Goal: Find specific page/section: Find specific page/section

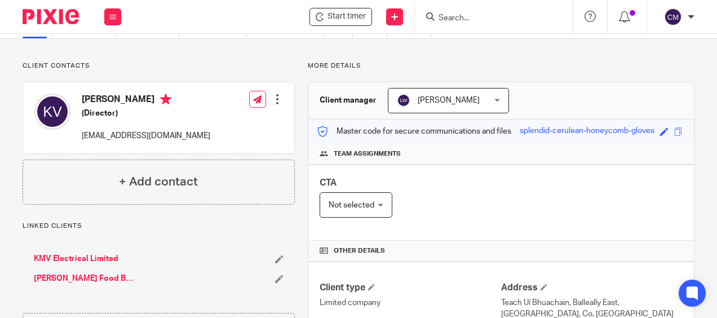
scroll to position [8, 0]
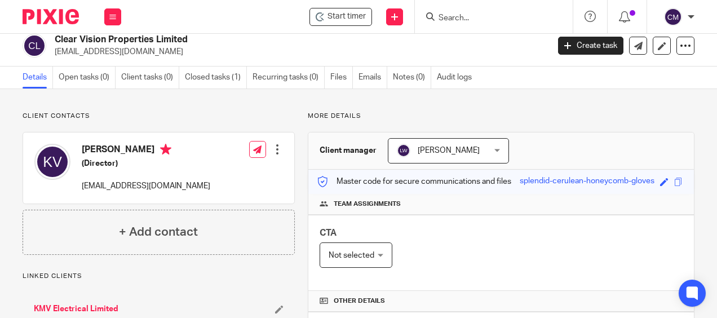
click at [445, 21] on input "Search" at bounding box center [489, 19] width 102 height 10
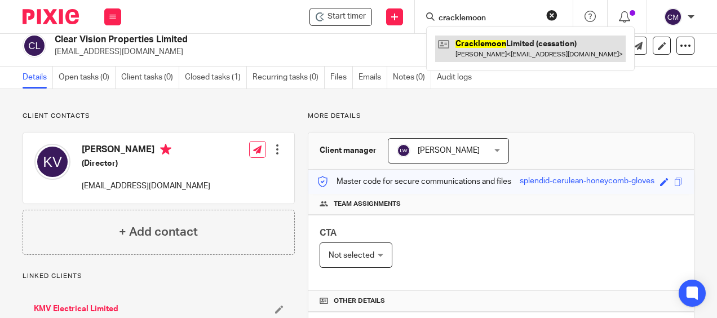
type input "cracklemoon"
click at [455, 41] on link at bounding box center [530, 49] width 191 height 26
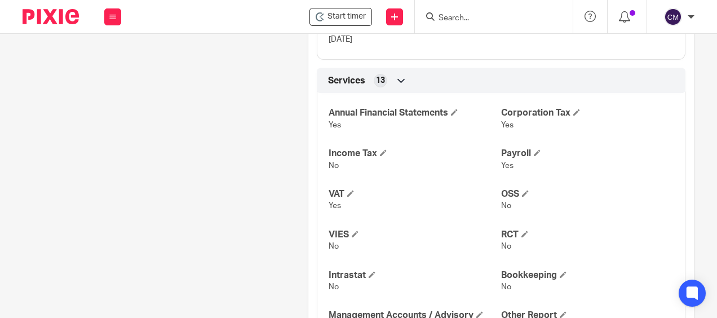
scroll to position [561, 0]
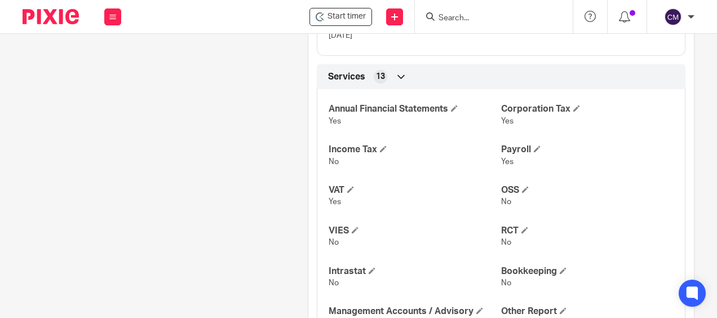
click at [246, 141] on div "Client contacts [PERSON_NAME] (Director) Edit contact Create client from contac…" at bounding box center [152, 9] width 285 height 901
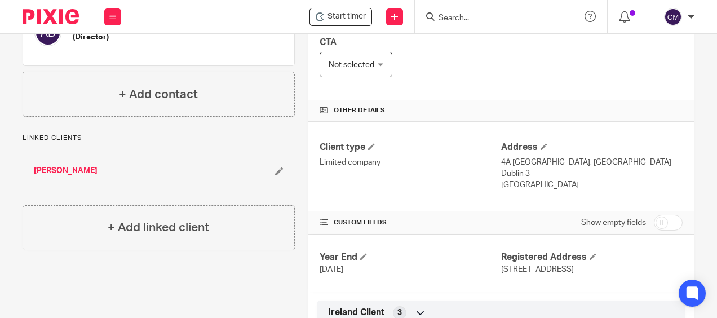
scroll to position [36, 0]
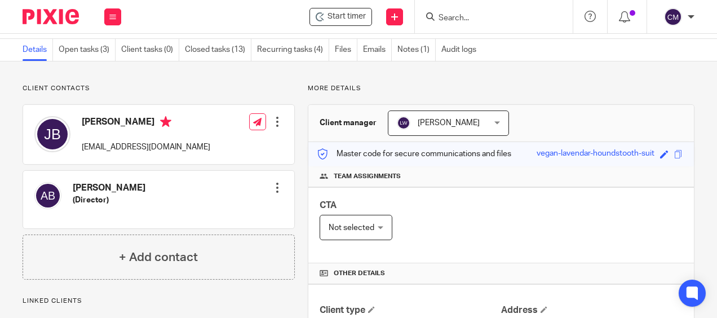
click at [475, 16] on input "Search" at bounding box center [489, 19] width 102 height 10
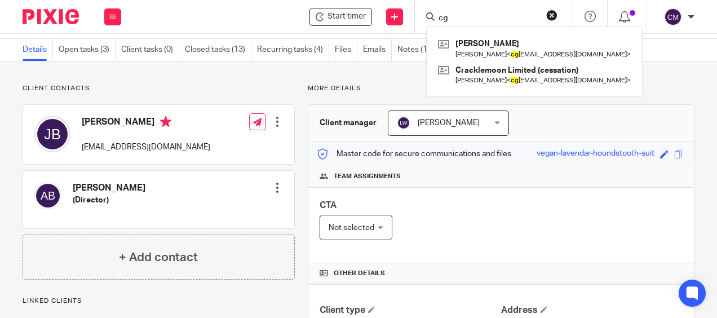
type input "c"
